Goal: Information Seeking & Learning: Learn about a topic

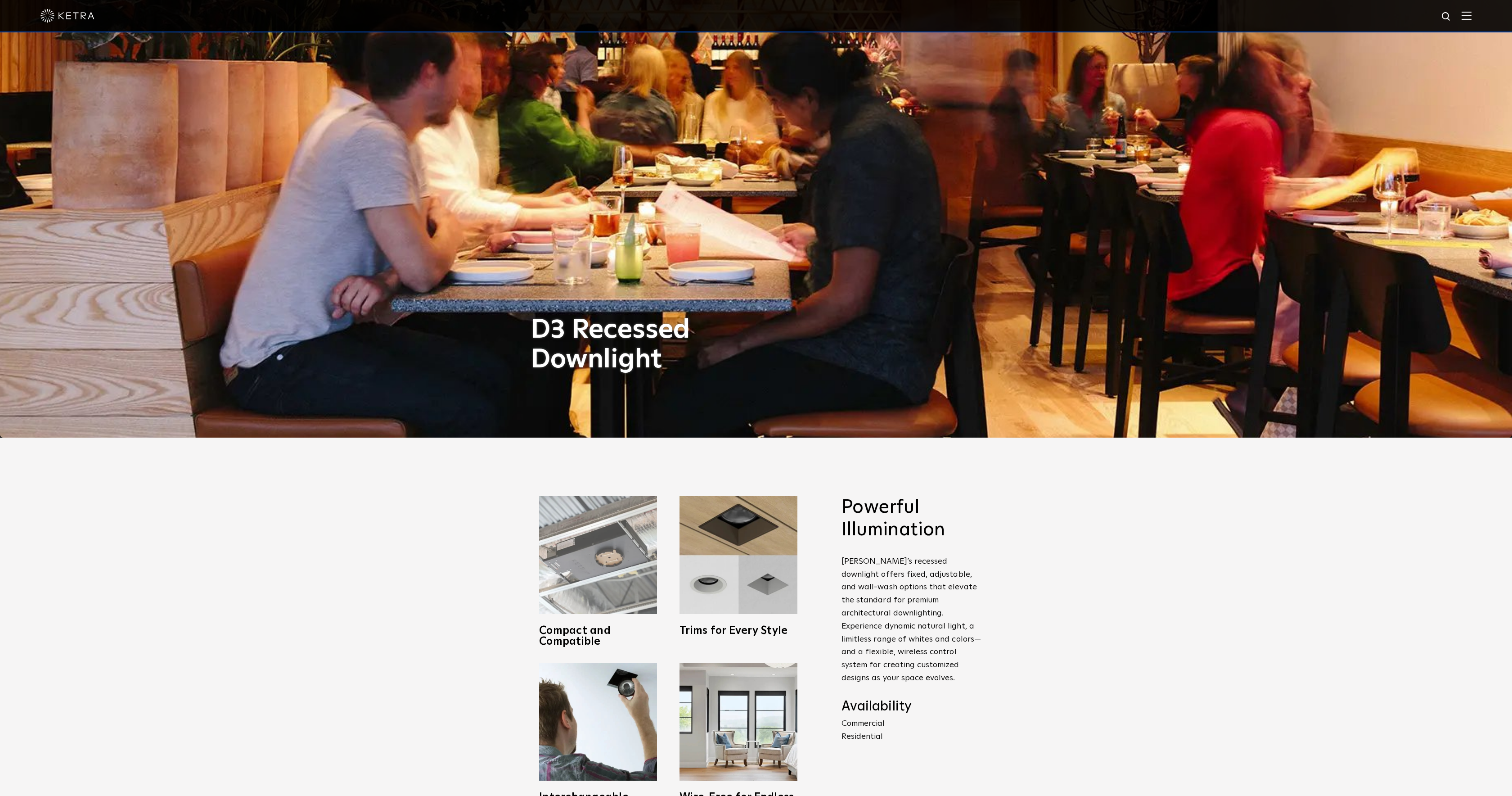
click at [587, 599] on img at bounding box center [598, 555] width 117 height 118
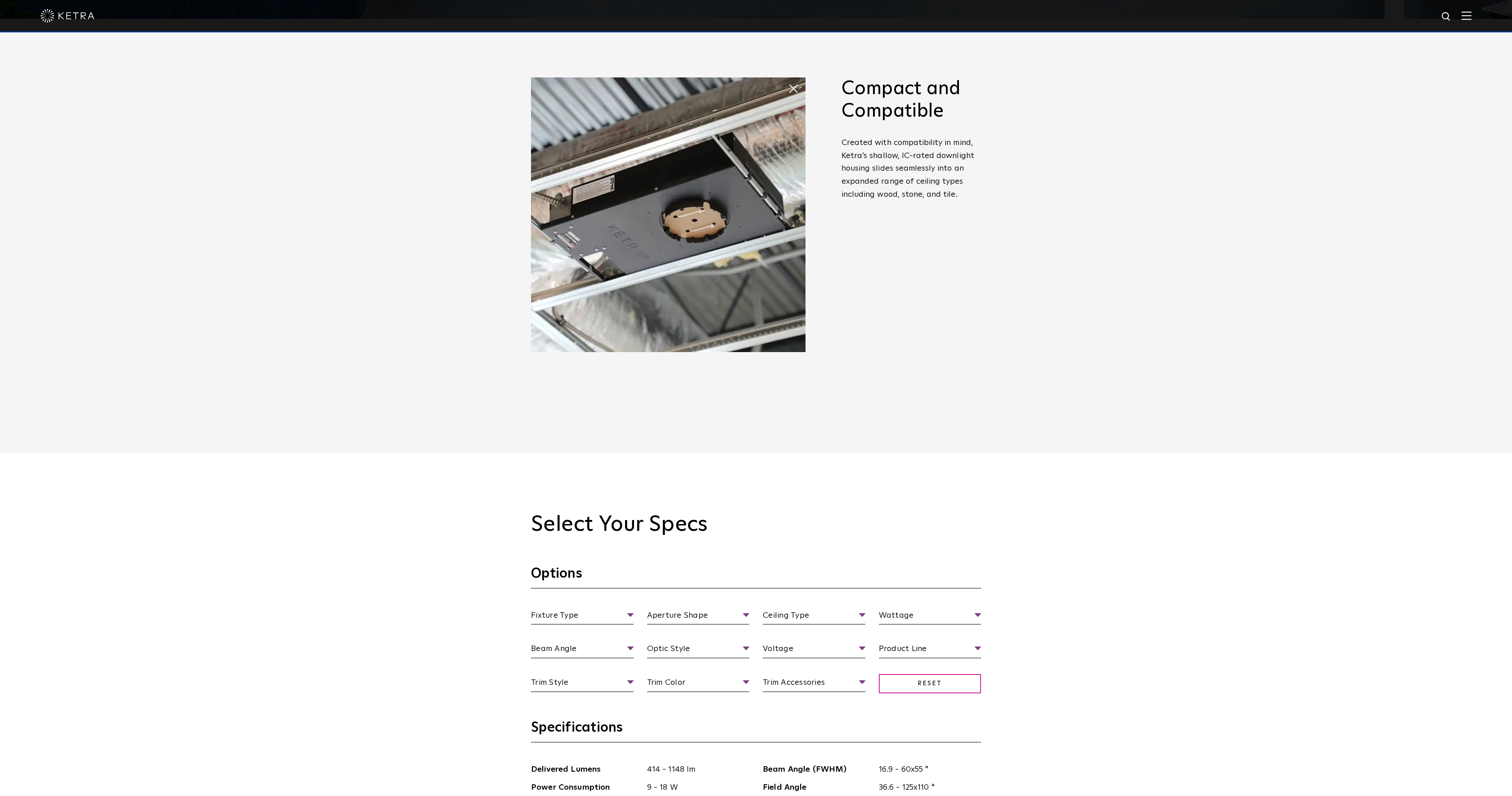
scroll to position [777, 0]
click at [599, 614] on span "Fixture Type" at bounding box center [583, 617] width 102 height 16
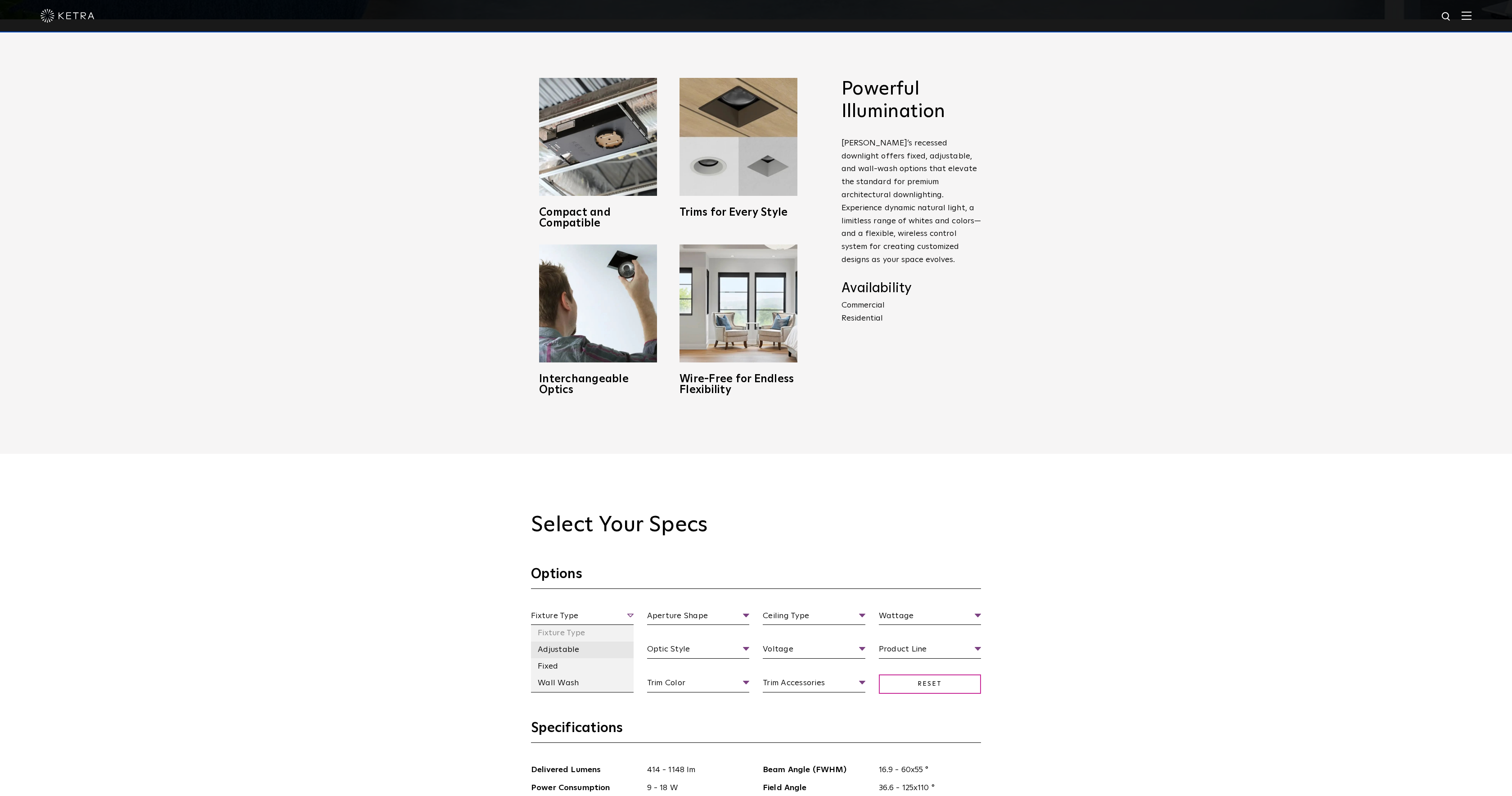
click at [556, 646] on li "Adjustable" at bounding box center [583, 650] width 102 height 17
click at [661, 655] on li "Round" at bounding box center [698, 650] width 102 height 17
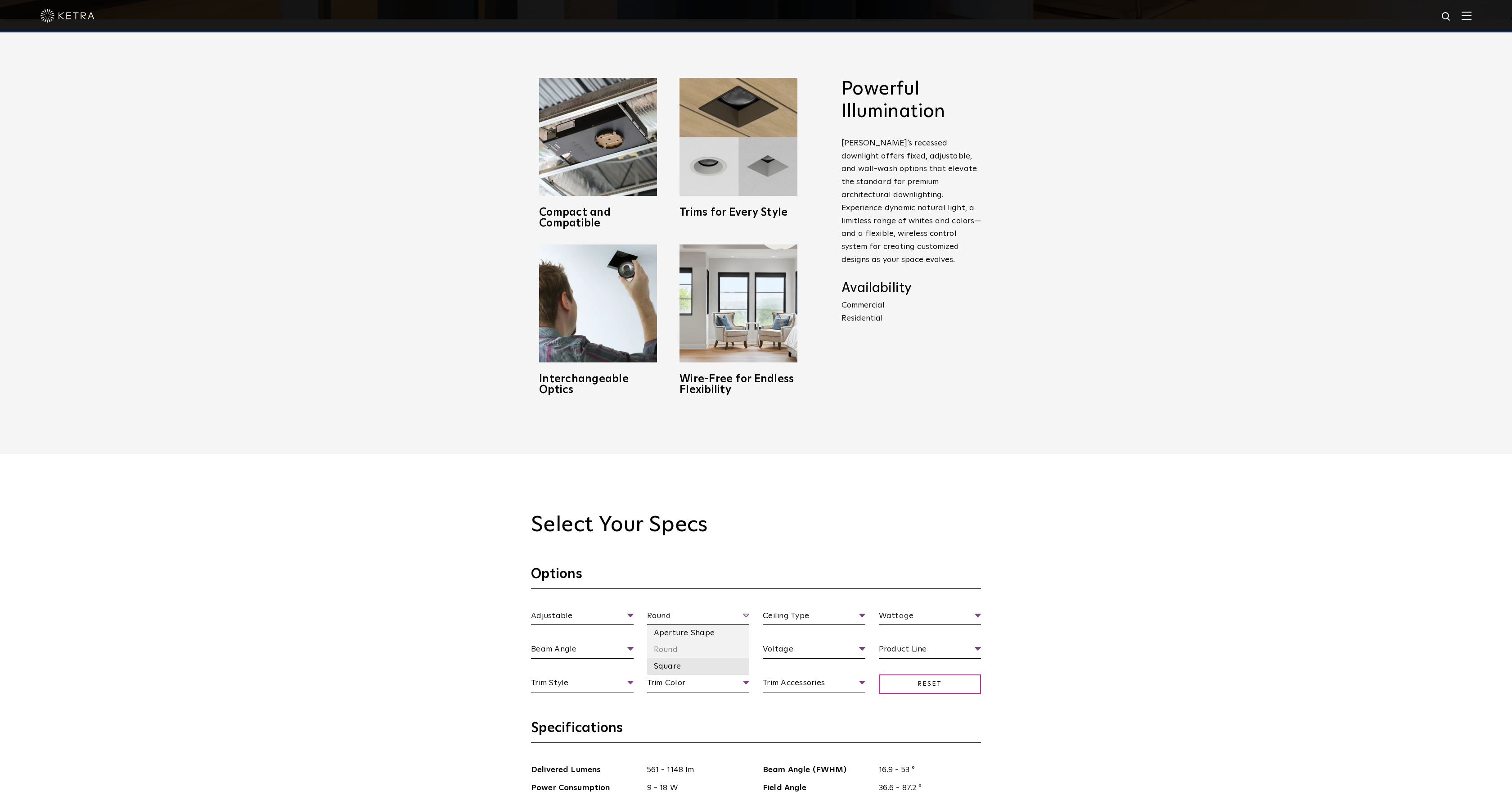
click at [665, 664] on li "Square" at bounding box center [698, 667] width 102 height 17
click at [788, 614] on span "Ceiling Type" at bounding box center [814, 617] width 102 height 16
click at [787, 667] on li "Flangeless" at bounding box center [814, 667] width 102 height 17
click at [920, 618] on span "Wattage" at bounding box center [930, 617] width 102 height 16
click at [904, 649] on li "13 Watt" at bounding box center [930, 650] width 102 height 17
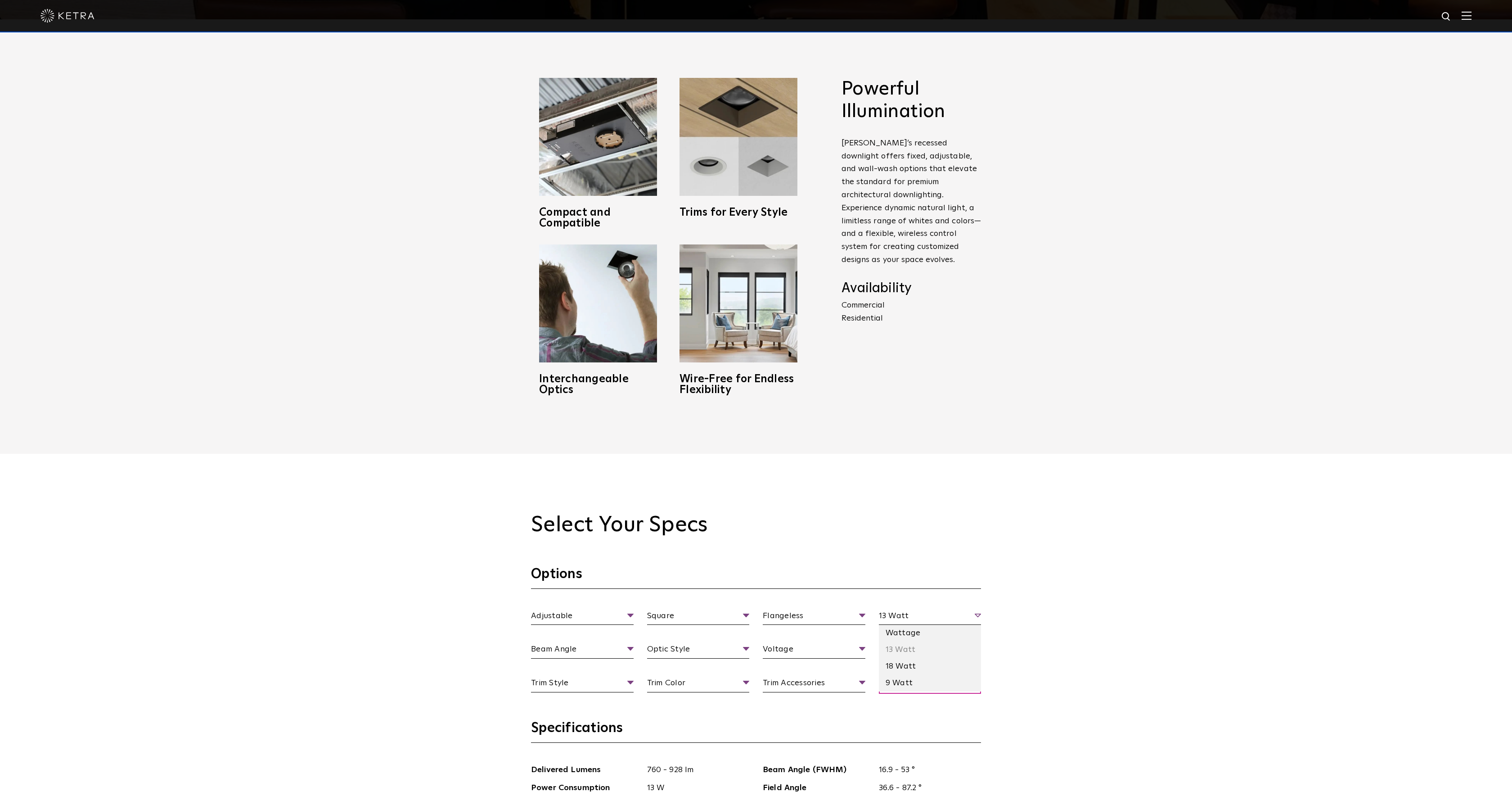
click at [905, 619] on span "13 Watt" at bounding box center [930, 617] width 102 height 16
click at [897, 666] on li "18 Watt" at bounding box center [930, 667] width 102 height 17
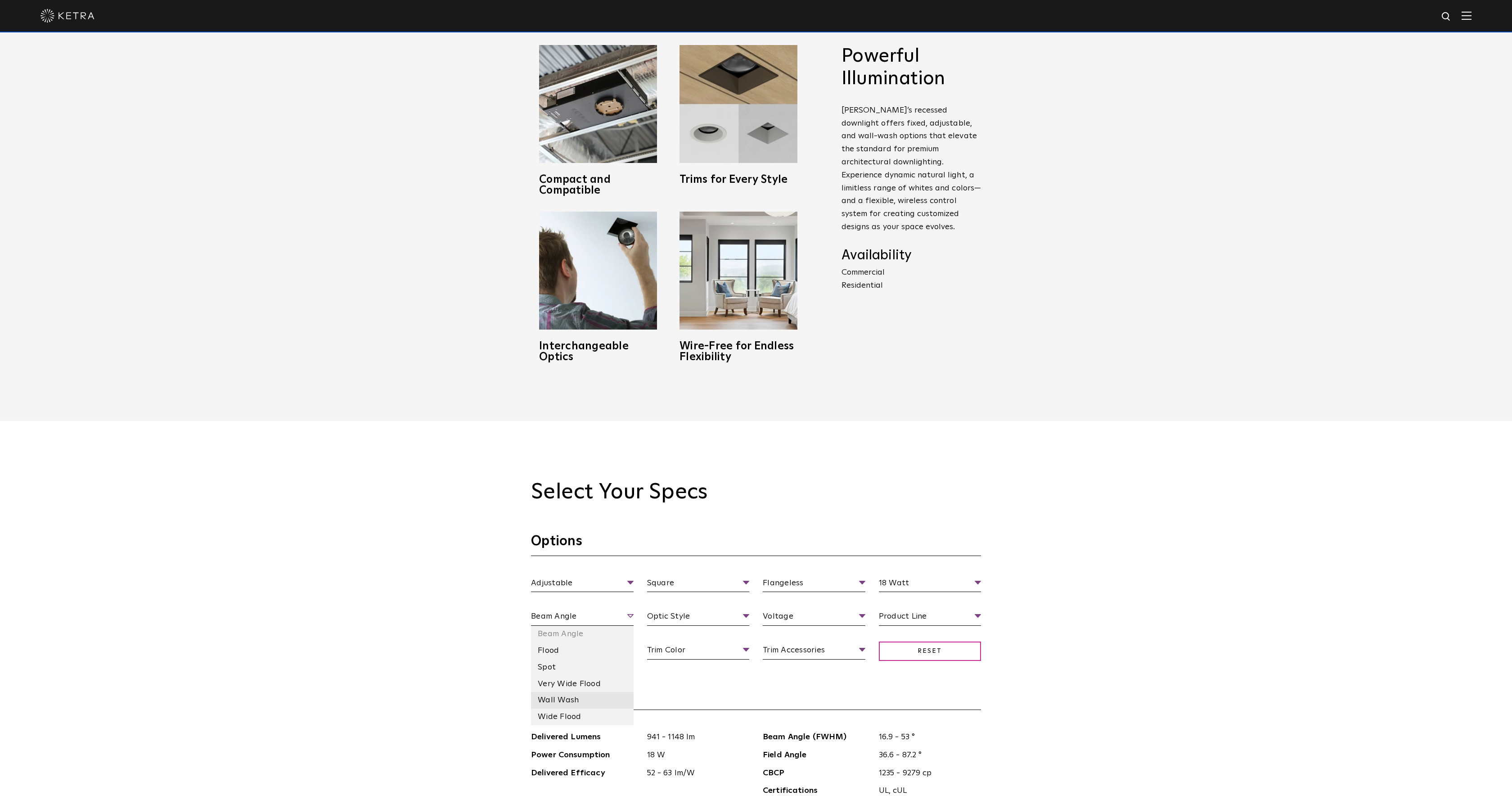
scroll to position [811, 0]
click at [553, 648] on li "Flood" at bounding box center [583, 649] width 102 height 17
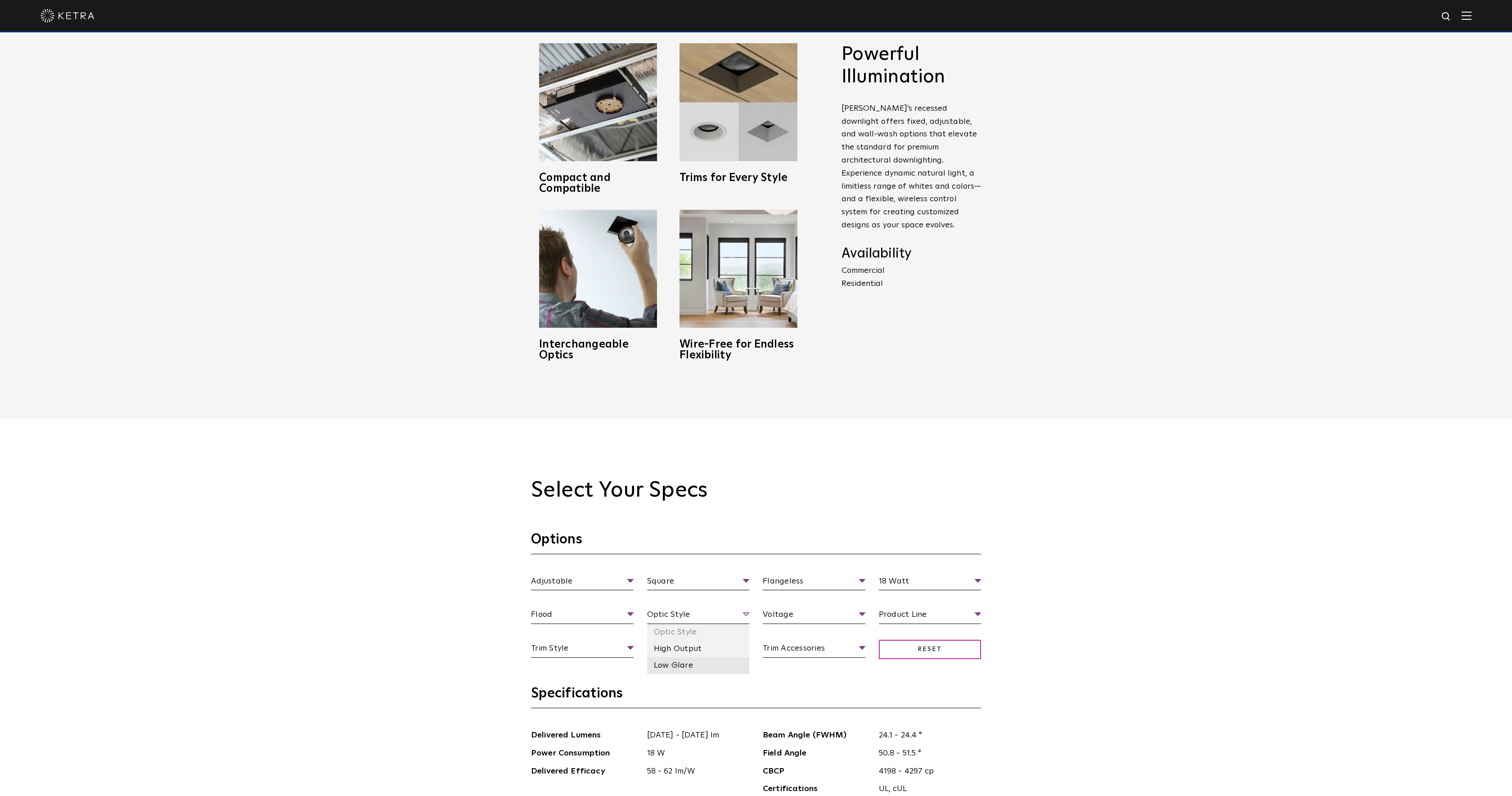
click at [669, 670] on li "Low Glare" at bounding box center [698, 666] width 102 height 17
click at [778, 653] on li "120 V" at bounding box center [814, 649] width 102 height 17
click at [902, 659] on li "Residential" at bounding box center [930, 666] width 102 height 17
click at [567, 679] on li "Deep Bevel" at bounding box center [583, 683] width 102 height 17
click at [672, 734] on li "Silver" at bounding box center [698, 733] width 102 height 17
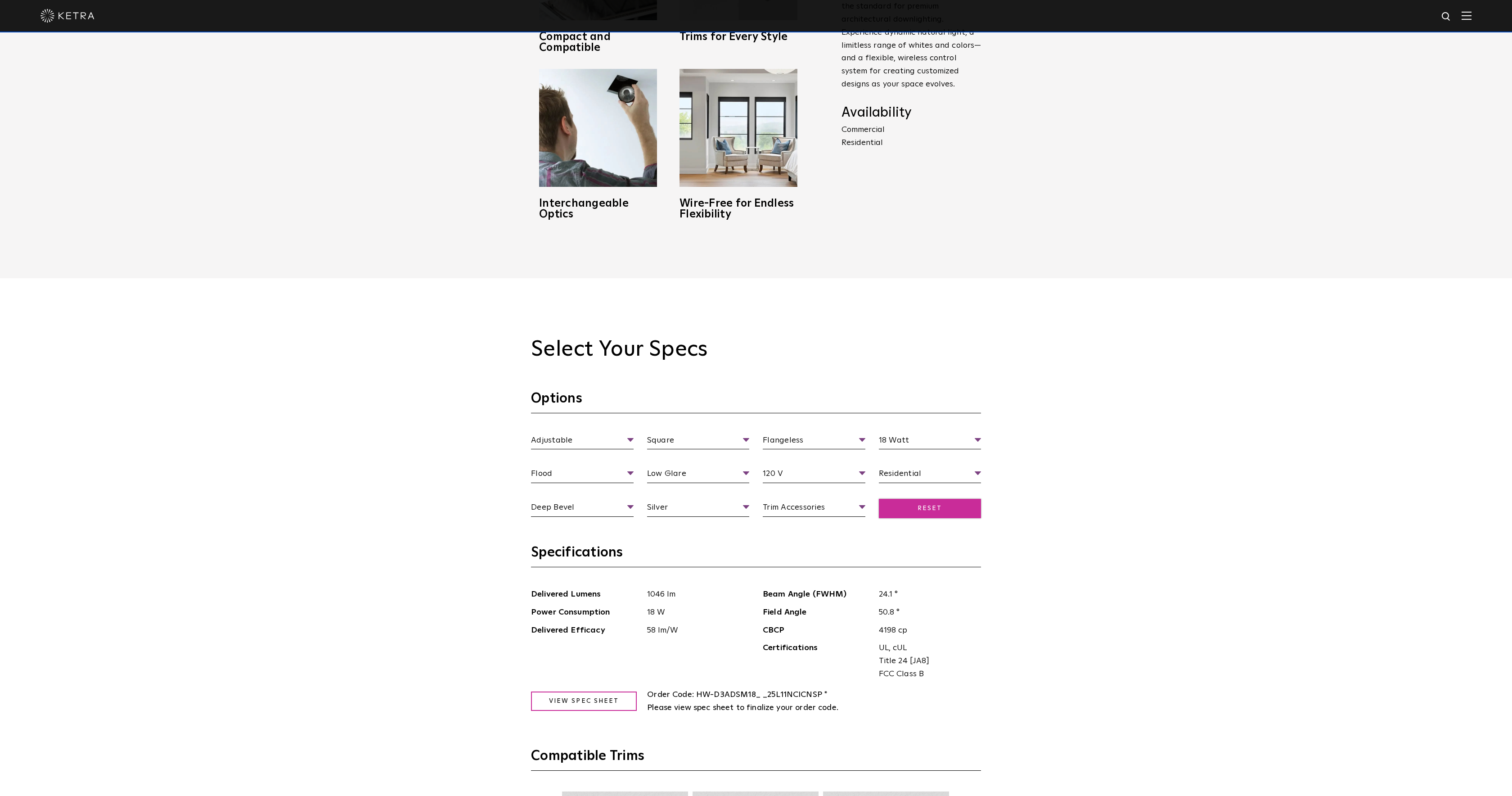
scroll to position [952, 0]
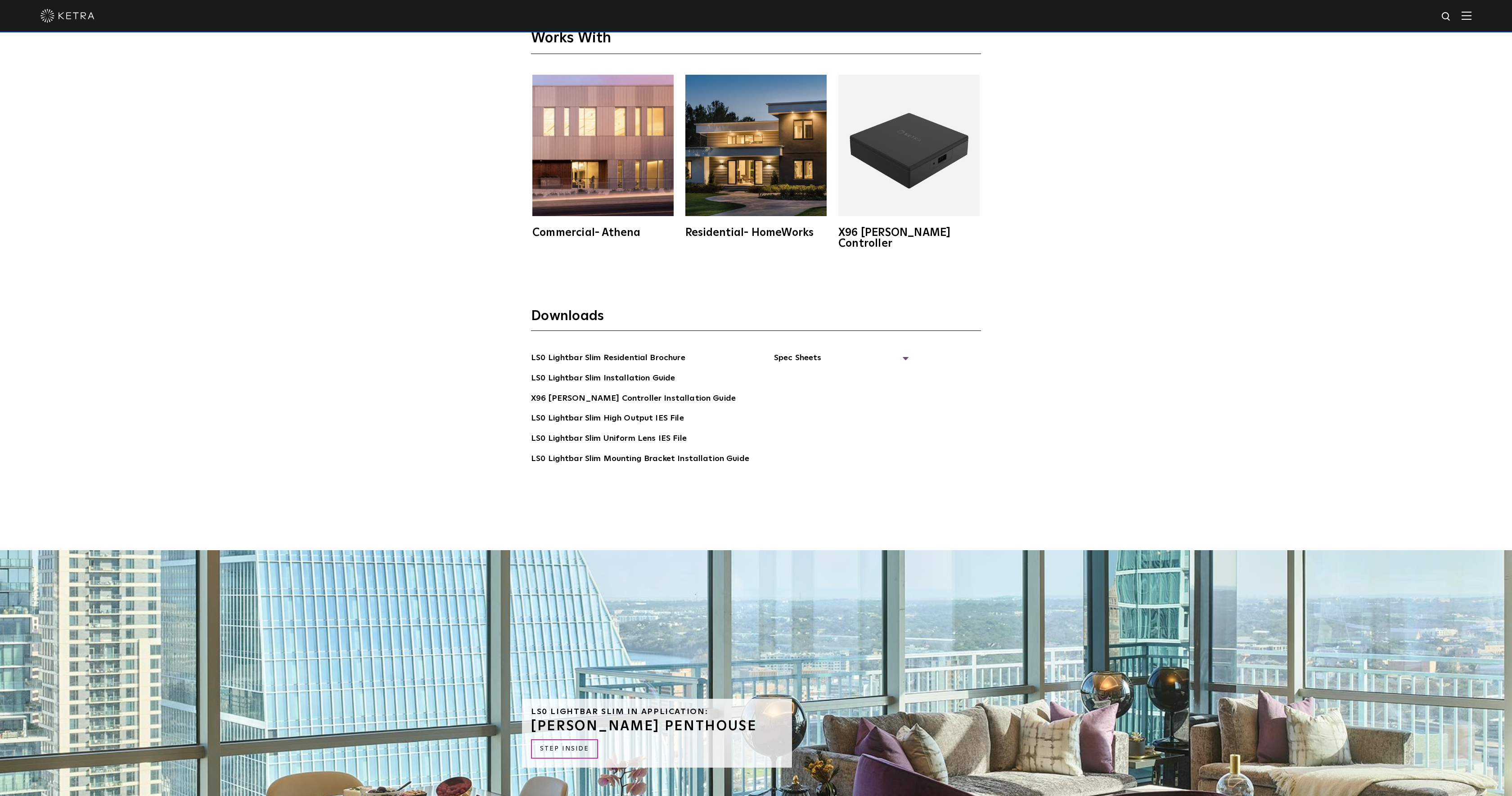
scroll to position [3319, 0]
